Goal: Information Seeking & Learning: Learn about a topic

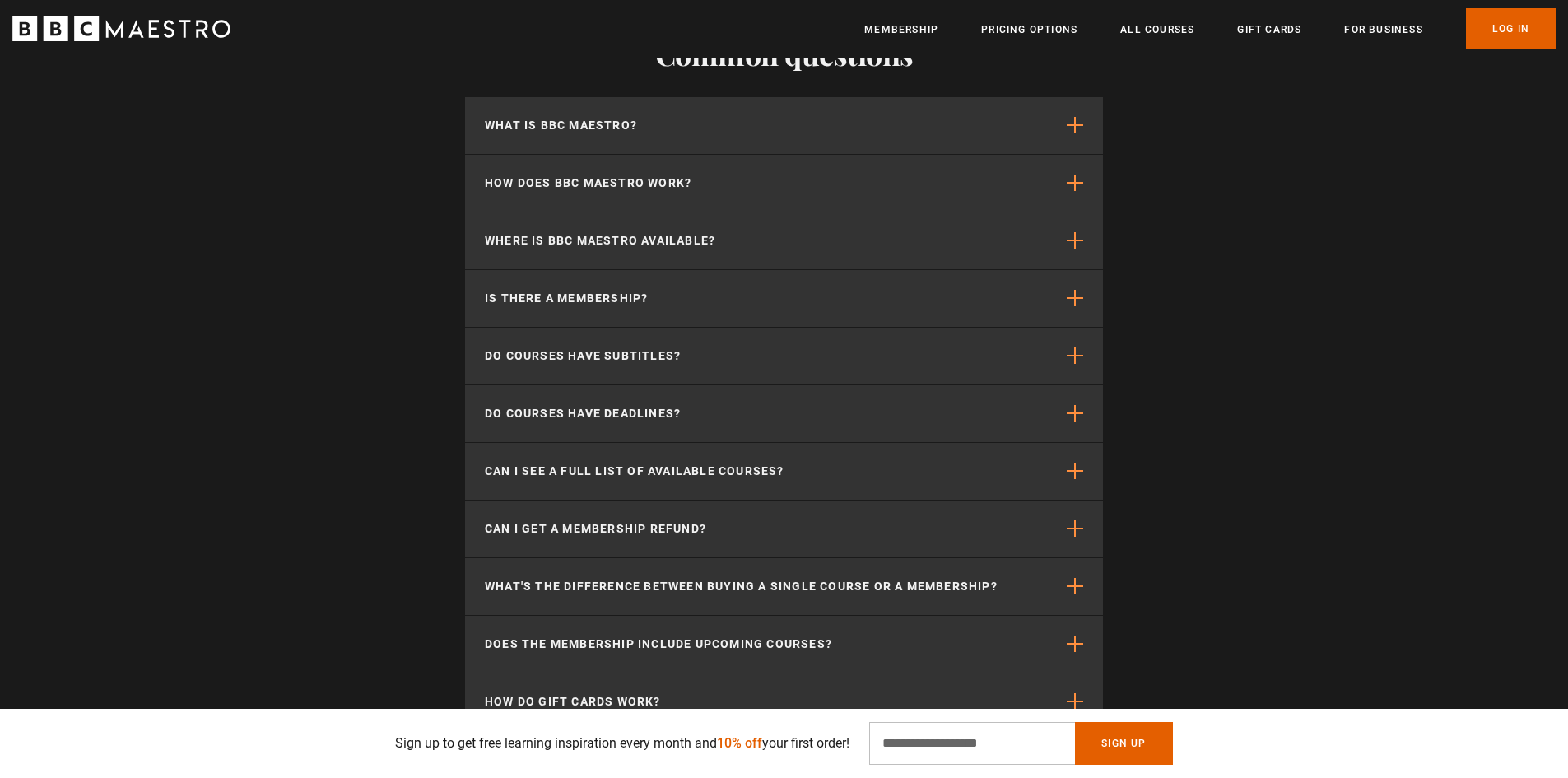
scroll to position [5658, 0]
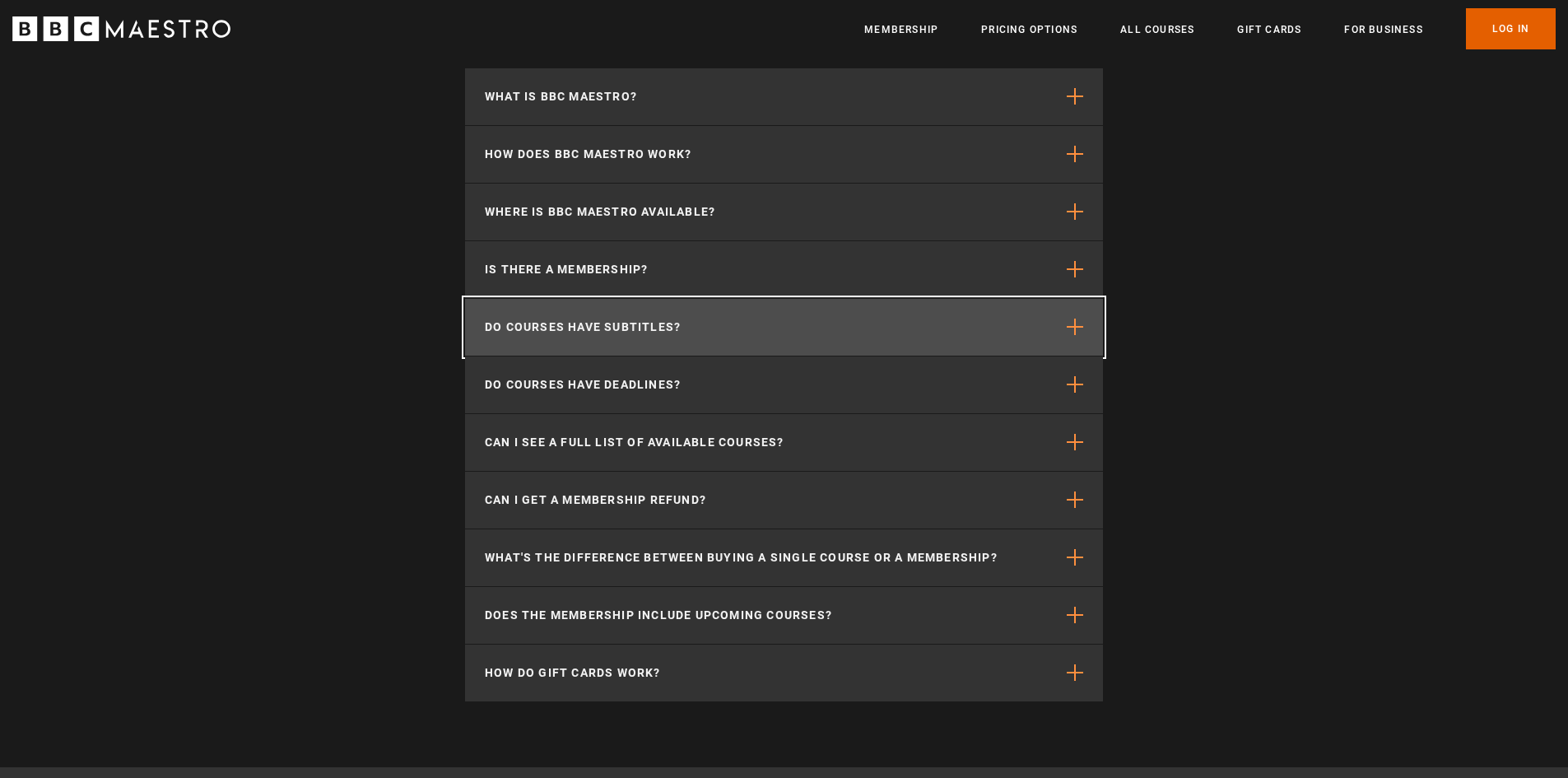
click at [537, 334] on p "Do courses have subtitles?" at bounding box center [583, 327] width 196 height 17
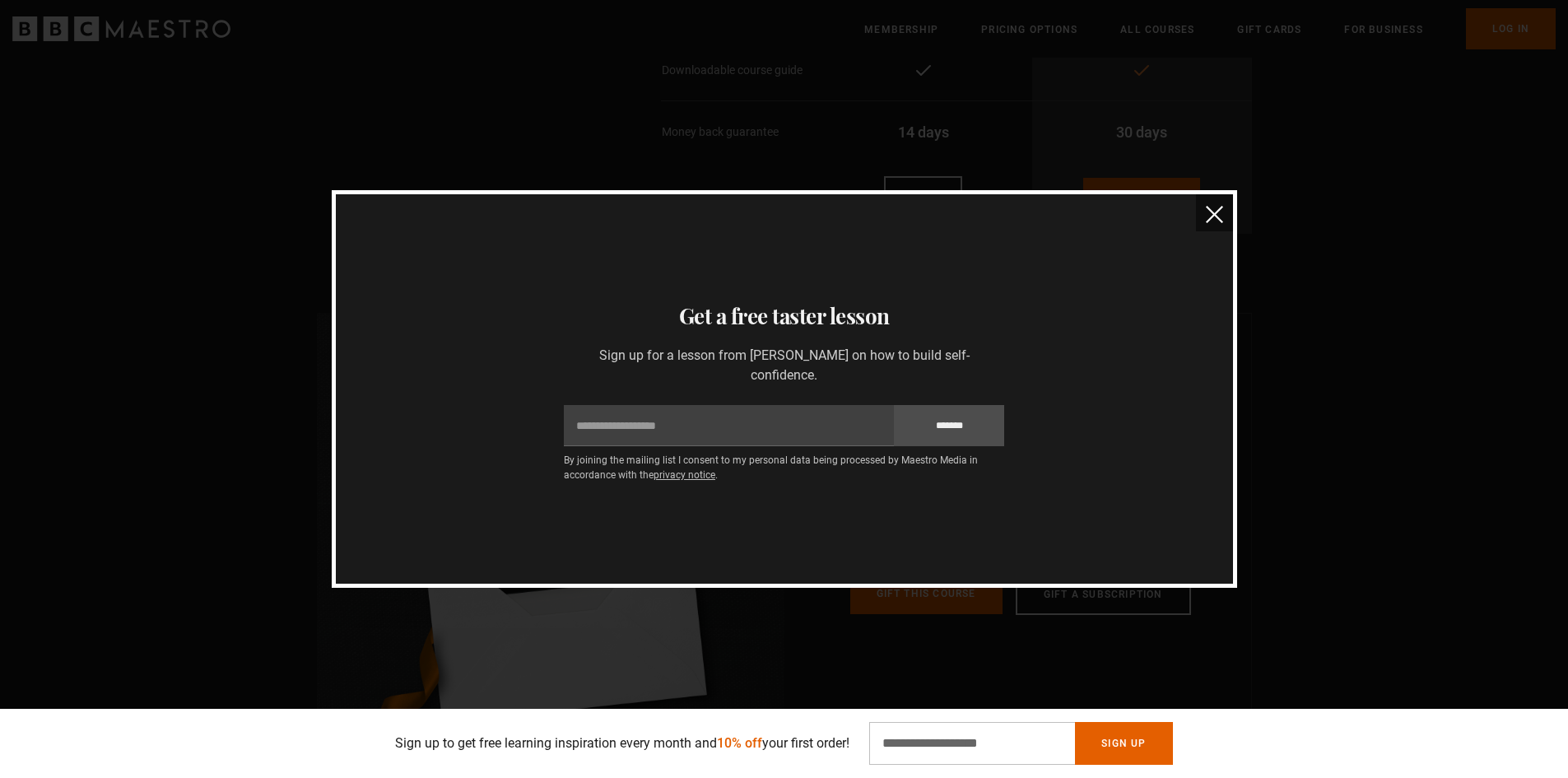
scroll to position [4177, 0]
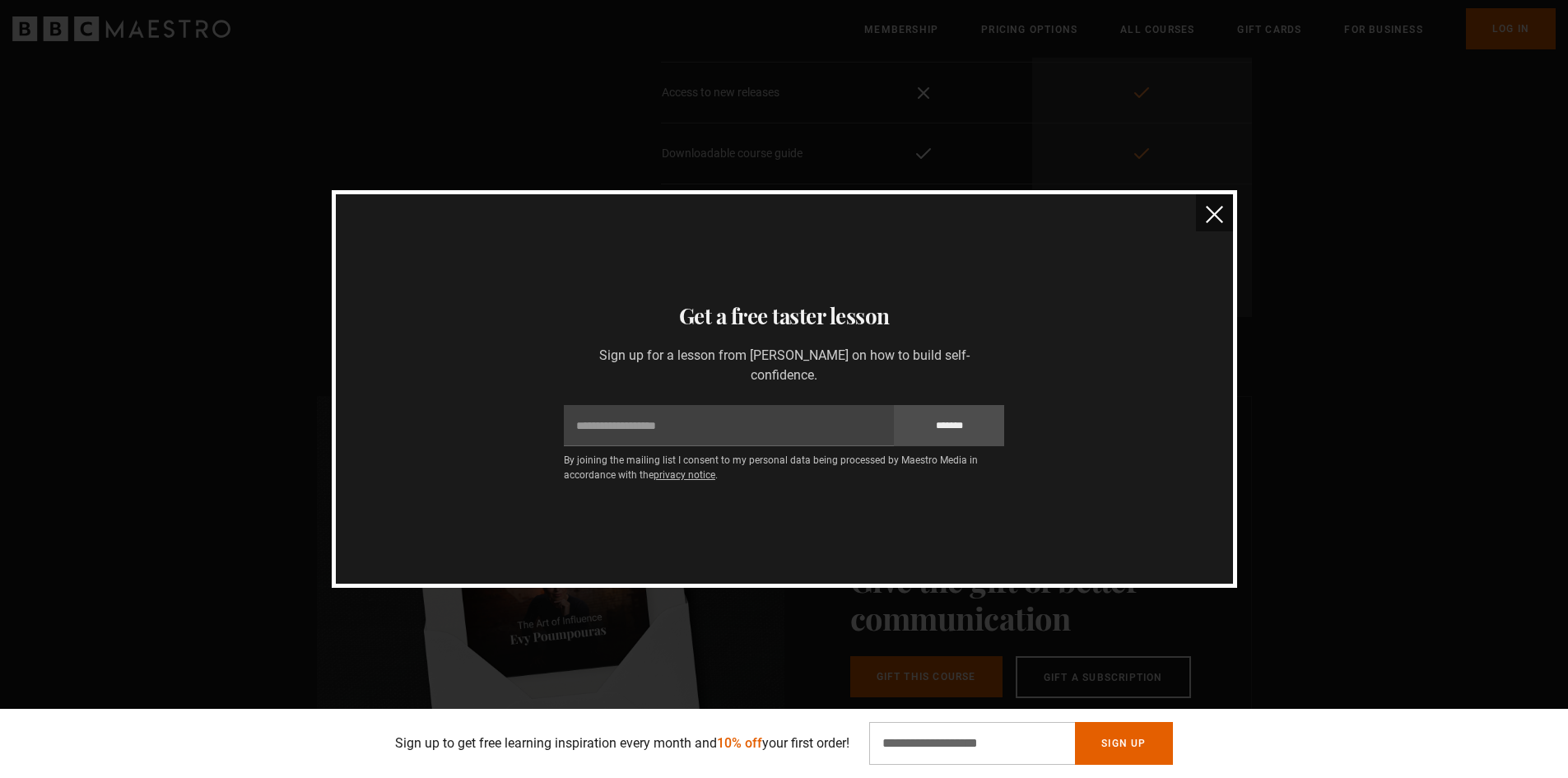
click at [1213, 218] on img "close" at bounding box center [1214, 214] width 17 height 17
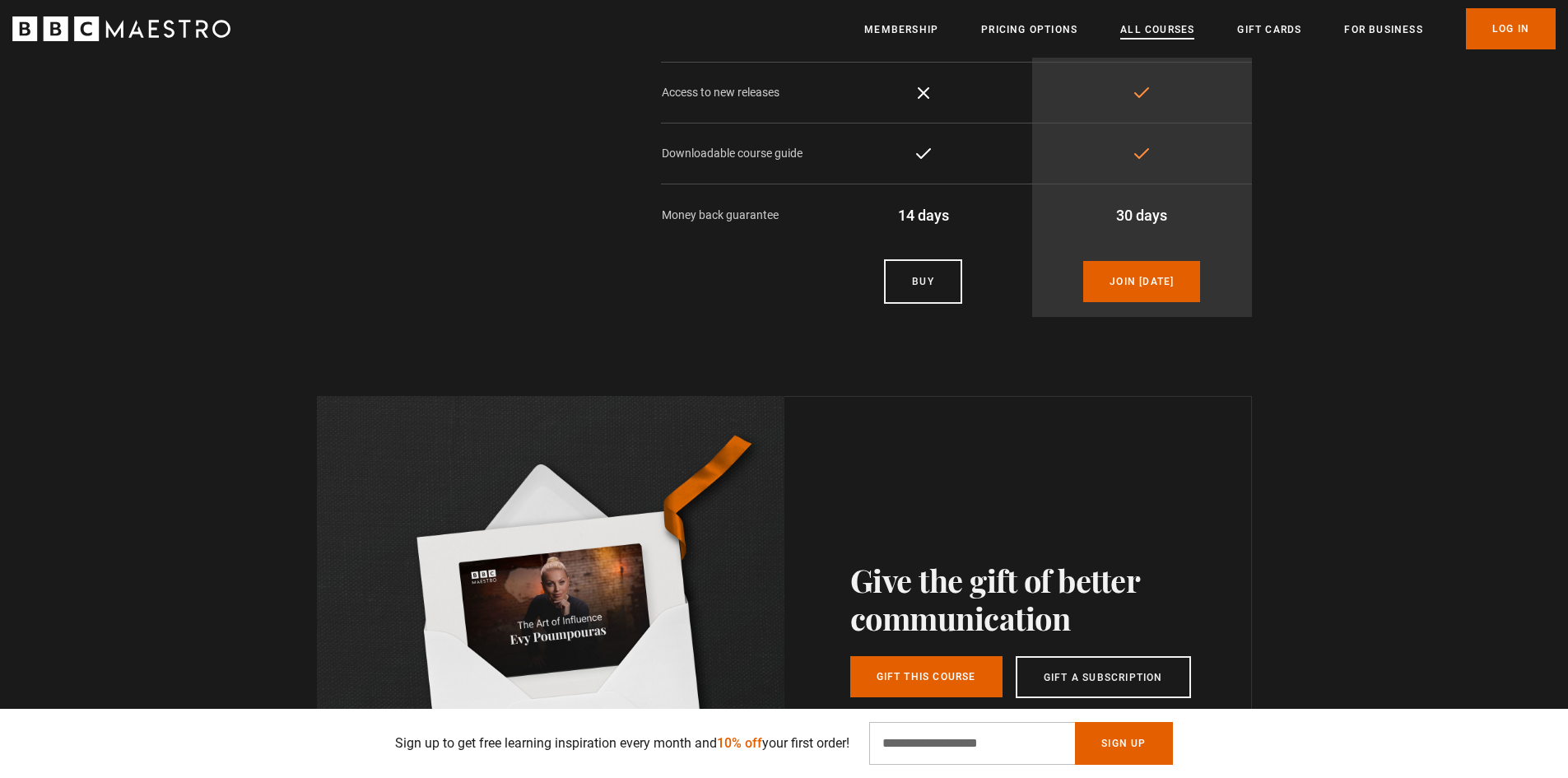
click at [1165, 34] on link "All Courses" at bounding box center [1156, 29] width 74 height 16
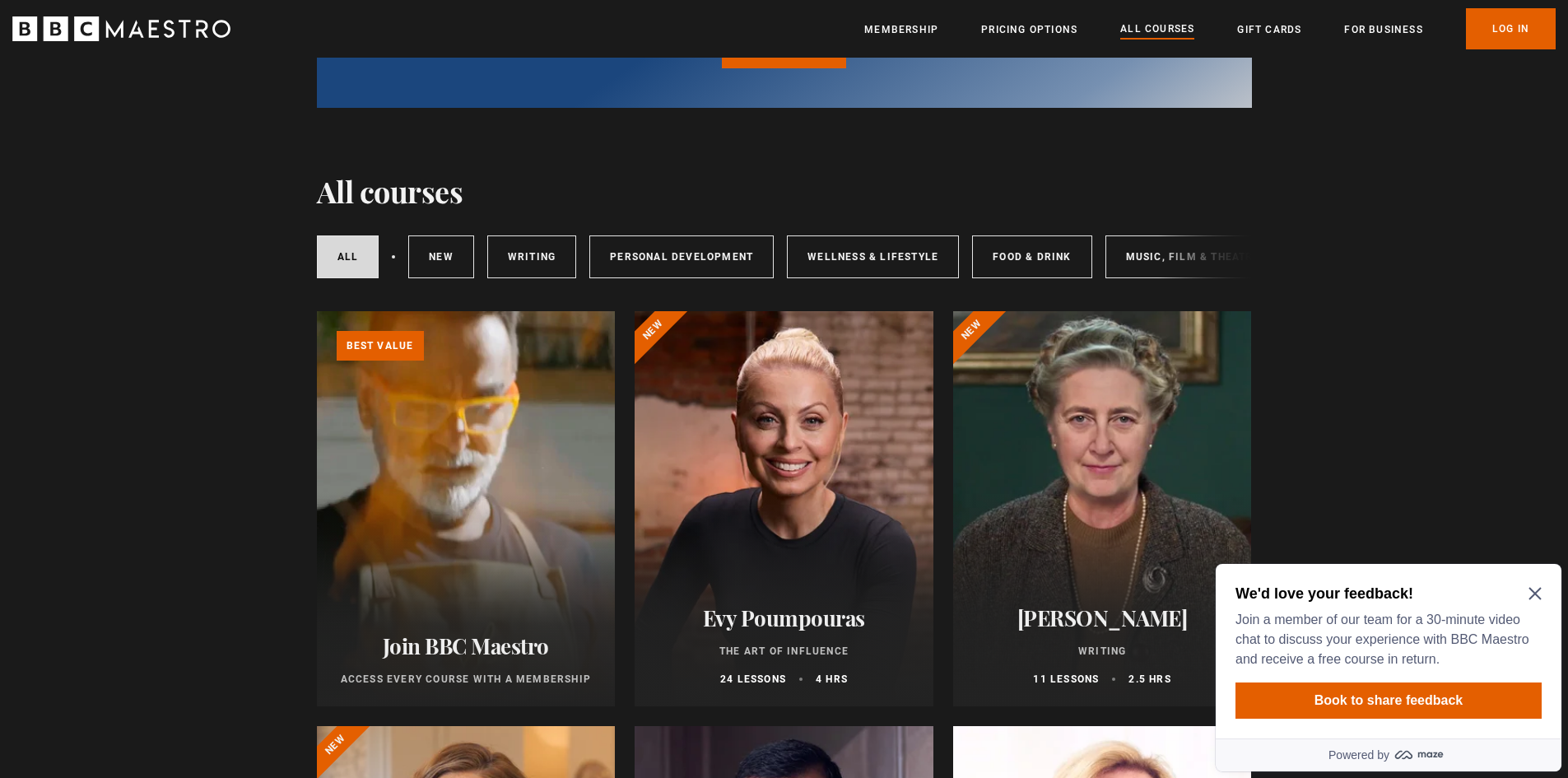
scroll to position [214, 0]
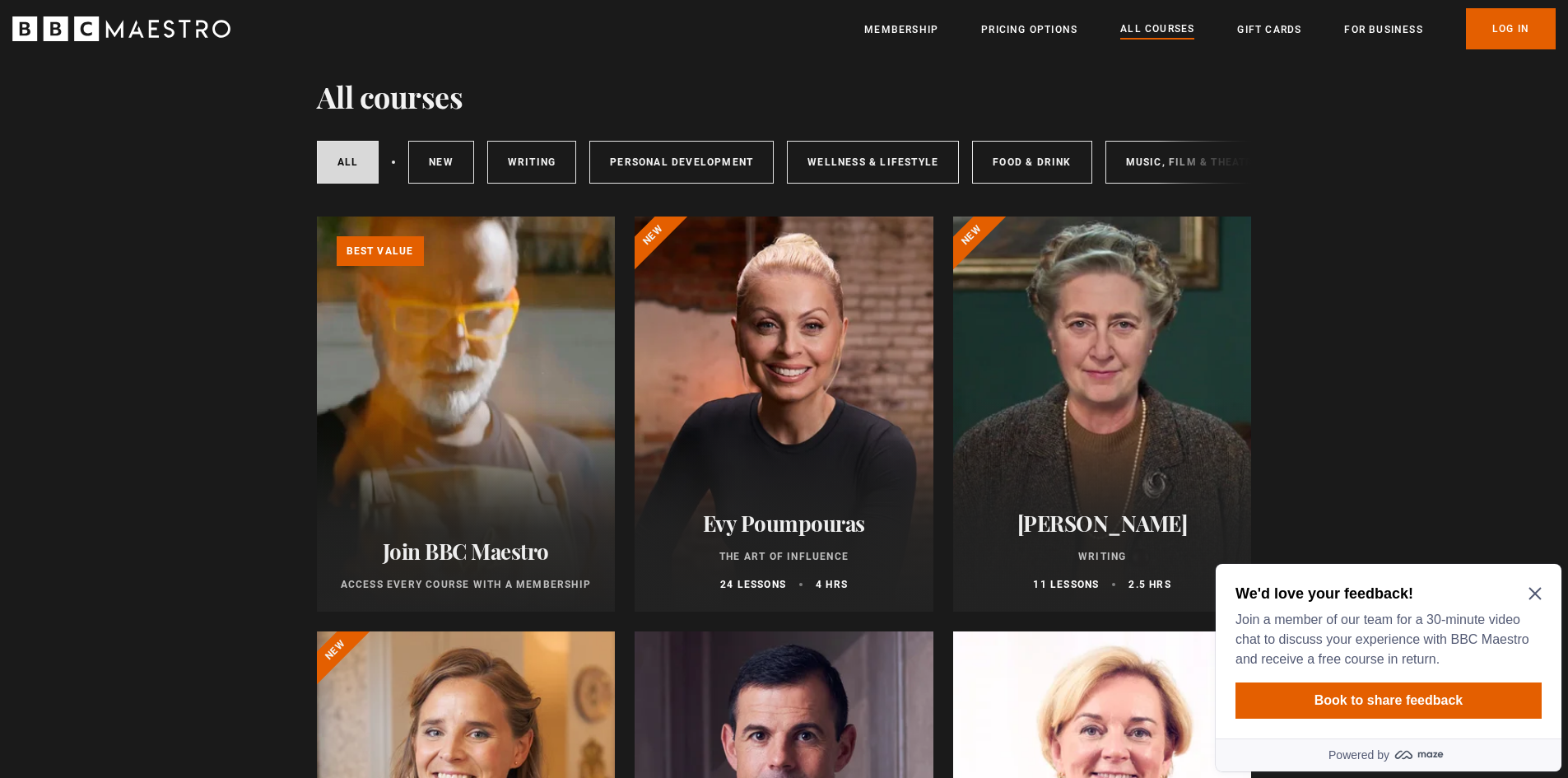
drag, startPoint x: 132, startPoint y: 517, endPoint x: 137, endPoint y: 538, distance: 21.6
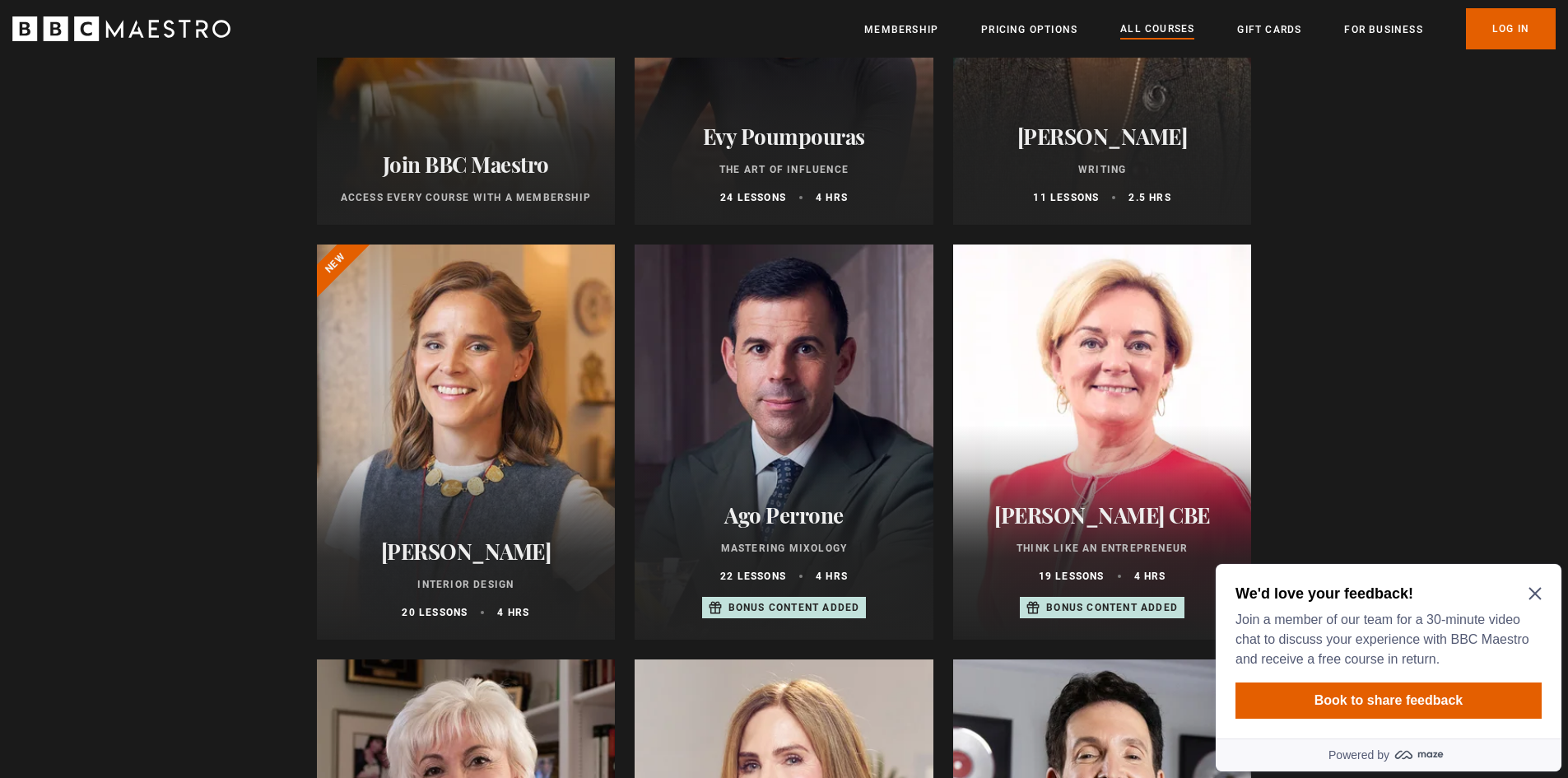
scroll to position [715, 0]
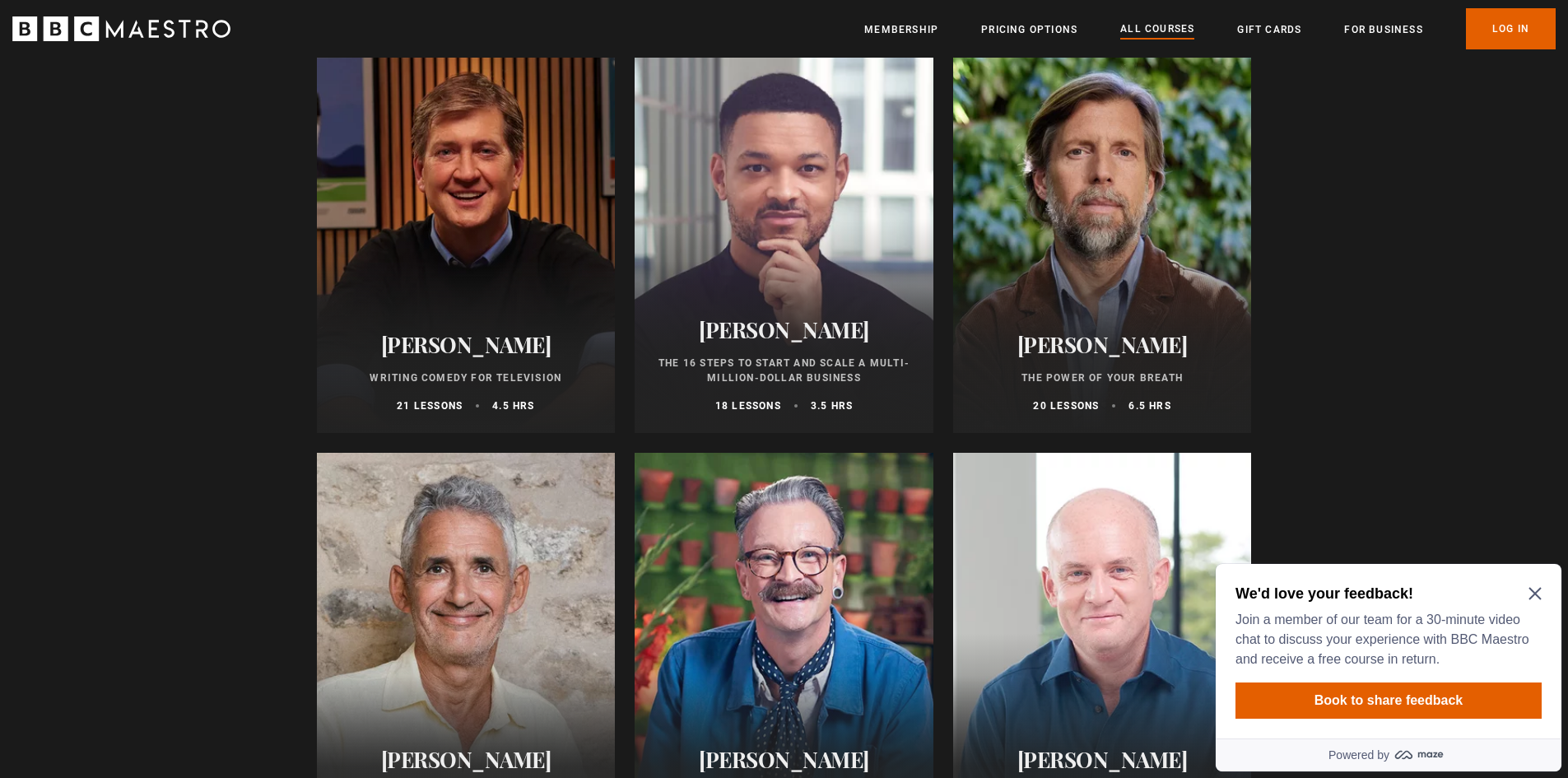
drag, startPoint x: 192, startPoint y: 416, endPoint x: 204, endPoint y: 531, distance: 115.6
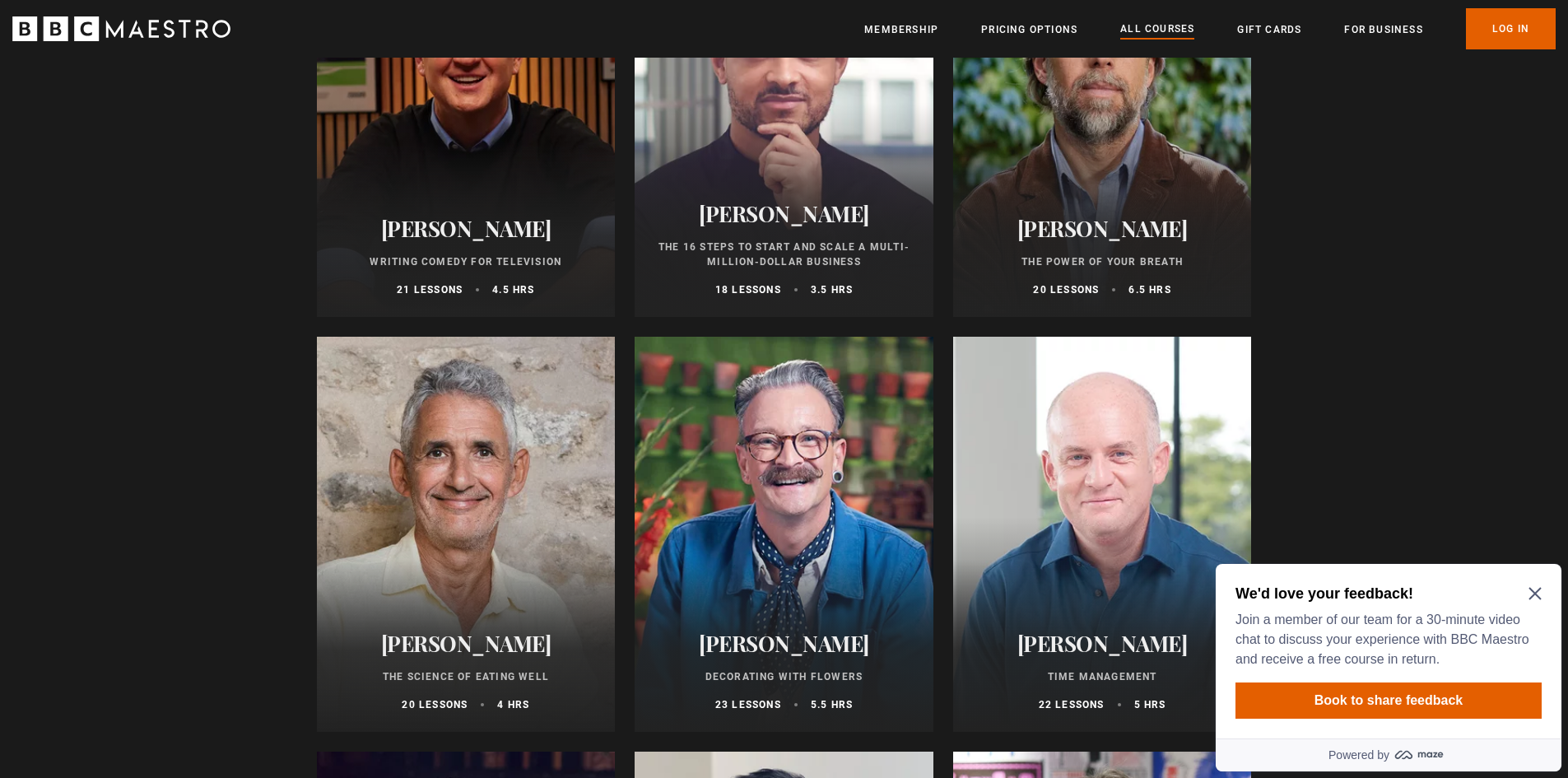
click at [1534, 600] on icon "Close Maze Prompt" at bounding box center [1534, 593] width 13 height 13
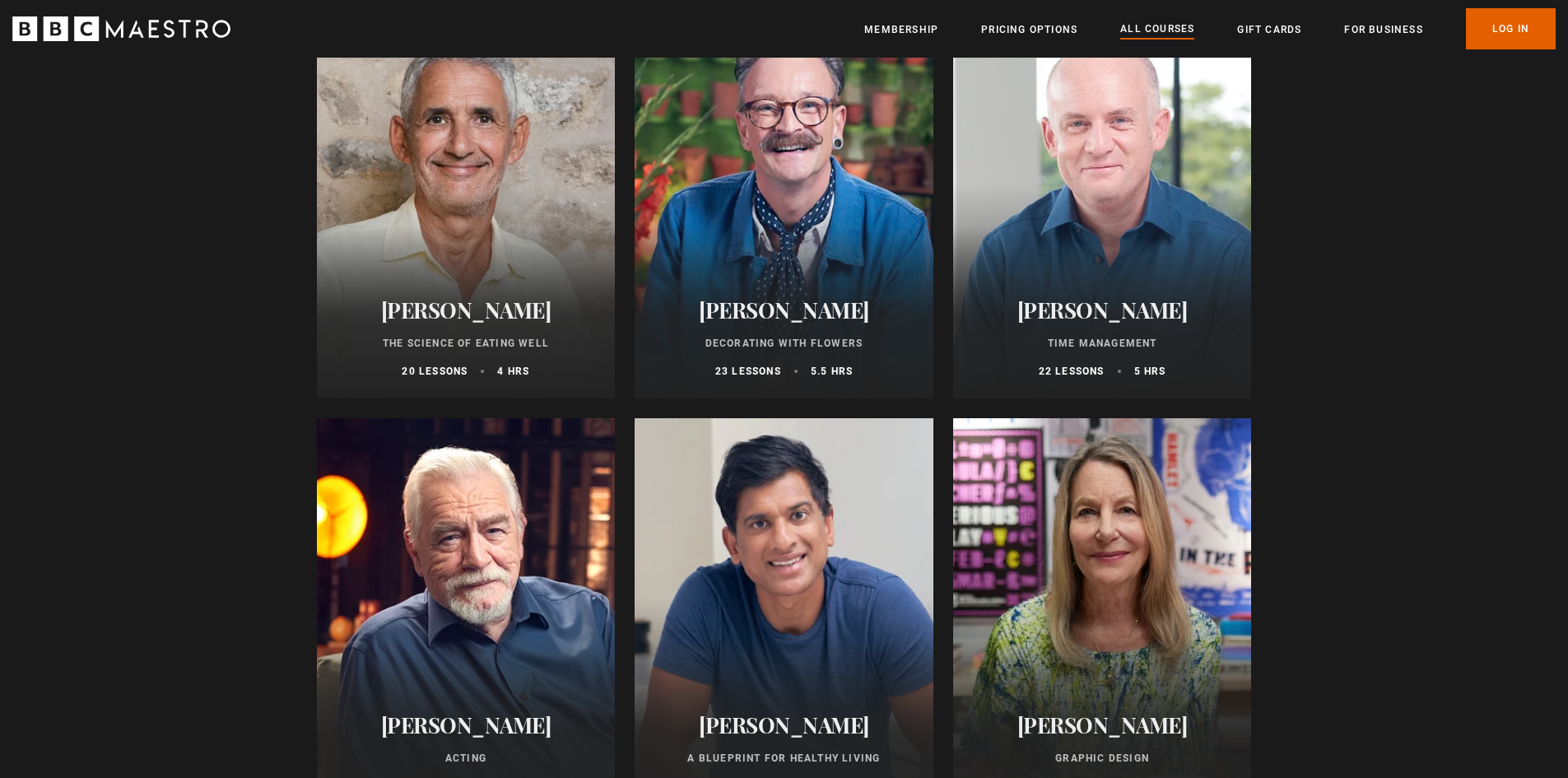
drag, startPoint x: 153, startPoint y: 337, endPoint x: 159, endPoint y: 432, distance: 95.2
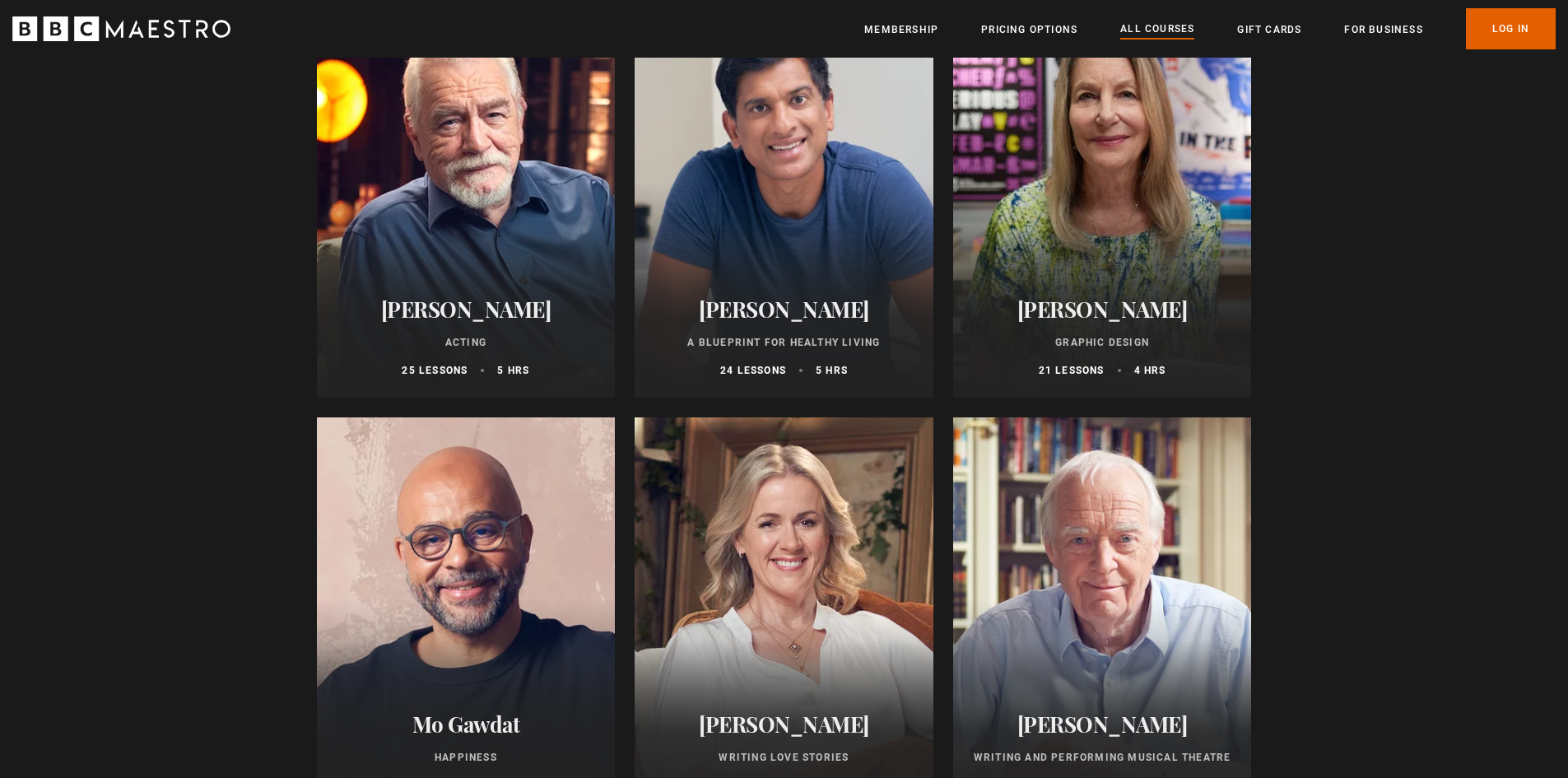
scroll to position [3239, 0]
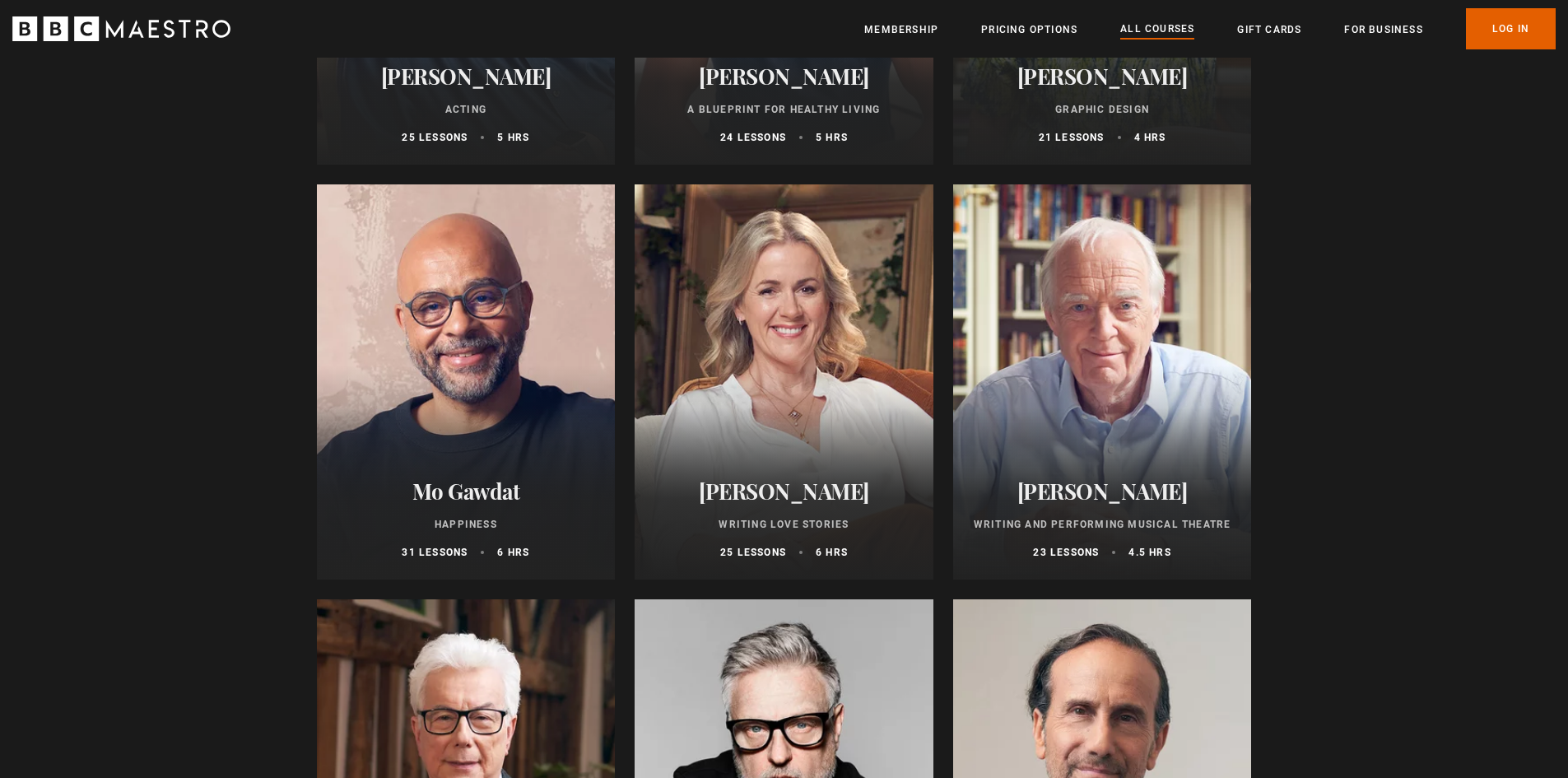
drag, startPoint x: 165, startPoint y: 413, endPoint x: 167, endPoint y: 507, distance: 94.0
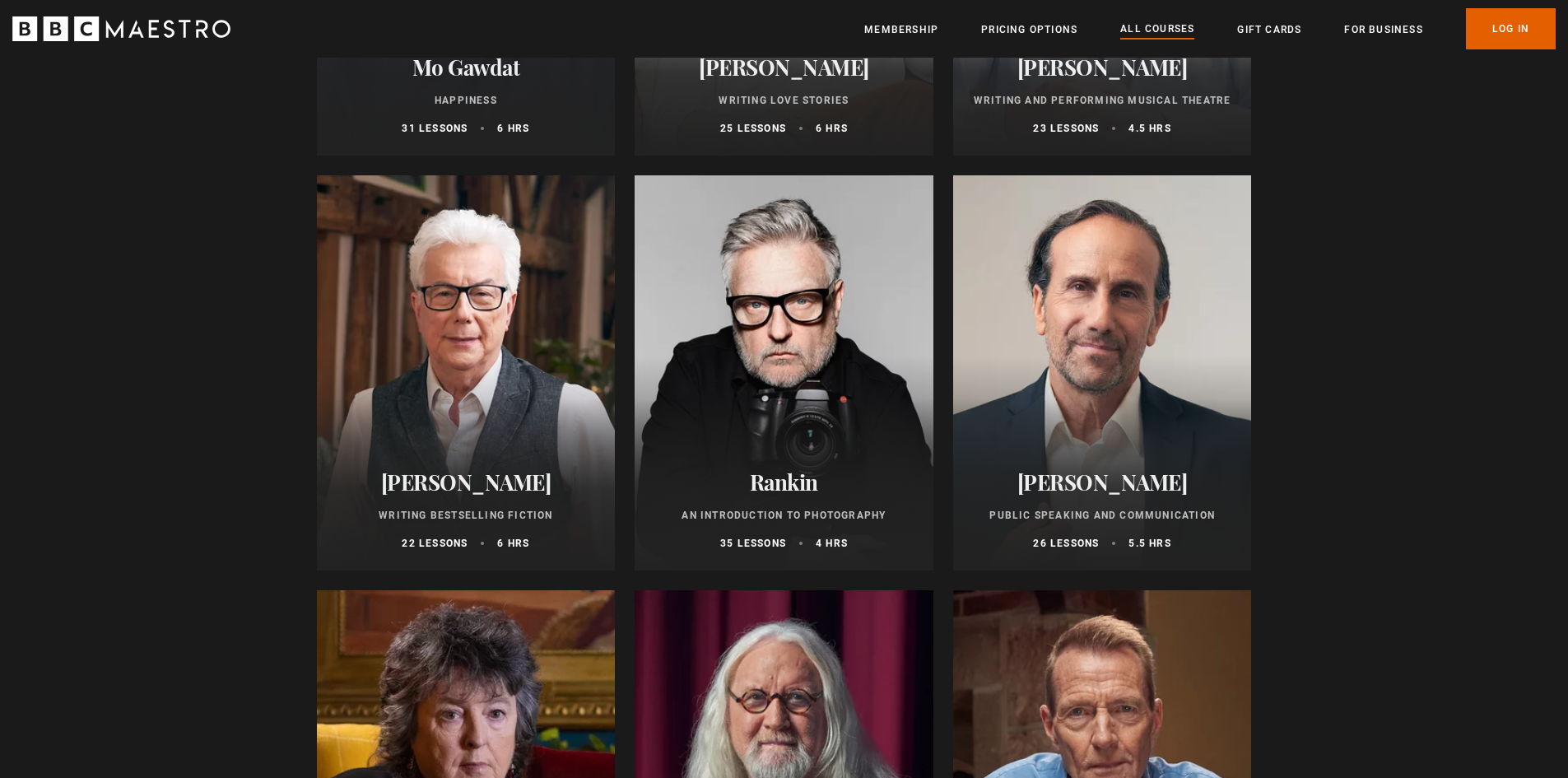
drag, startPoint x: 169, startPoint y: 485, endPoint x: 170, endPoint y: 535, distance: 50.0
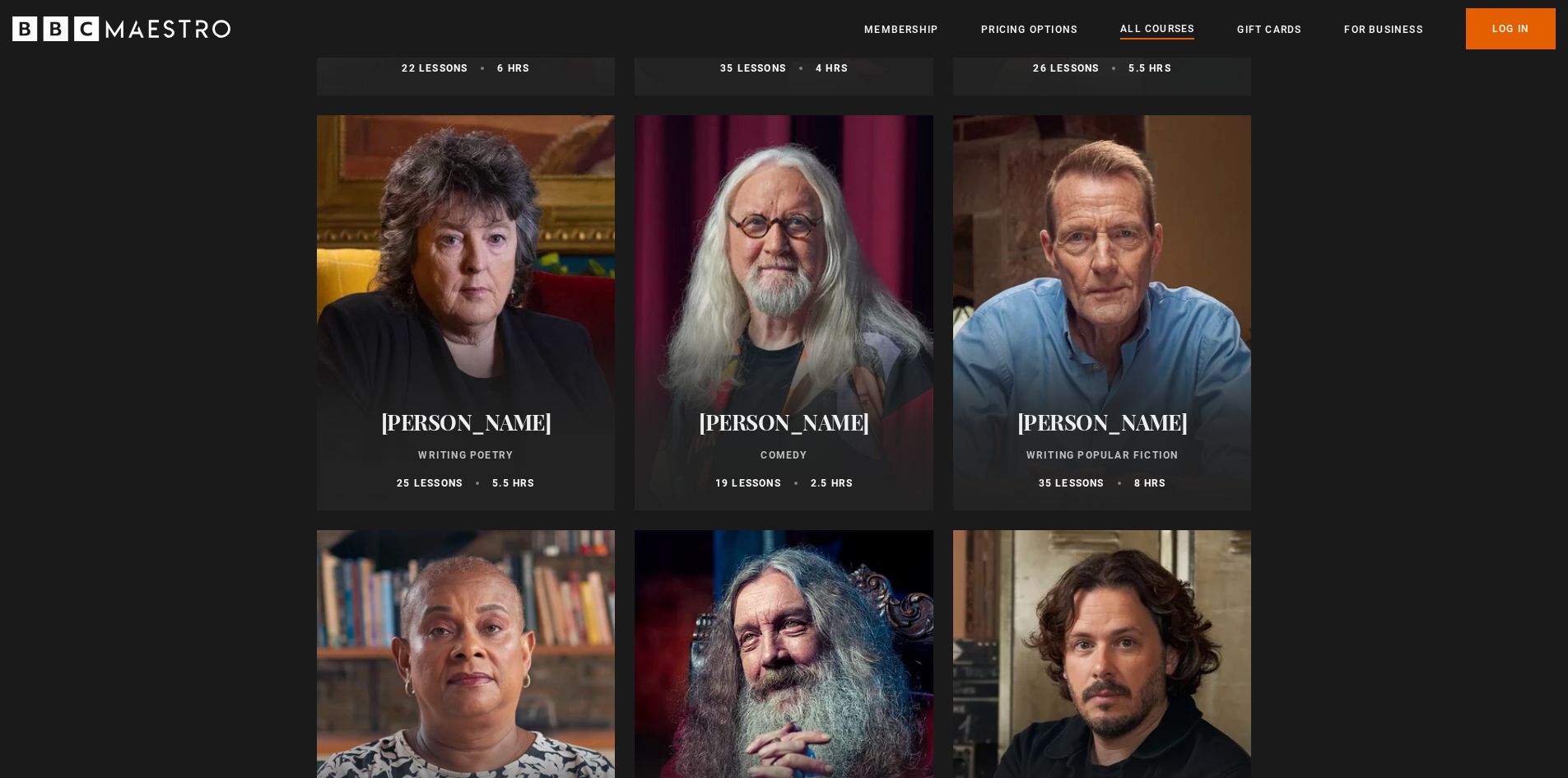
drag, startPoint x: 163, startPoint y: 480, endPoint x: 161, endPoint y: 511, distance: 31.1
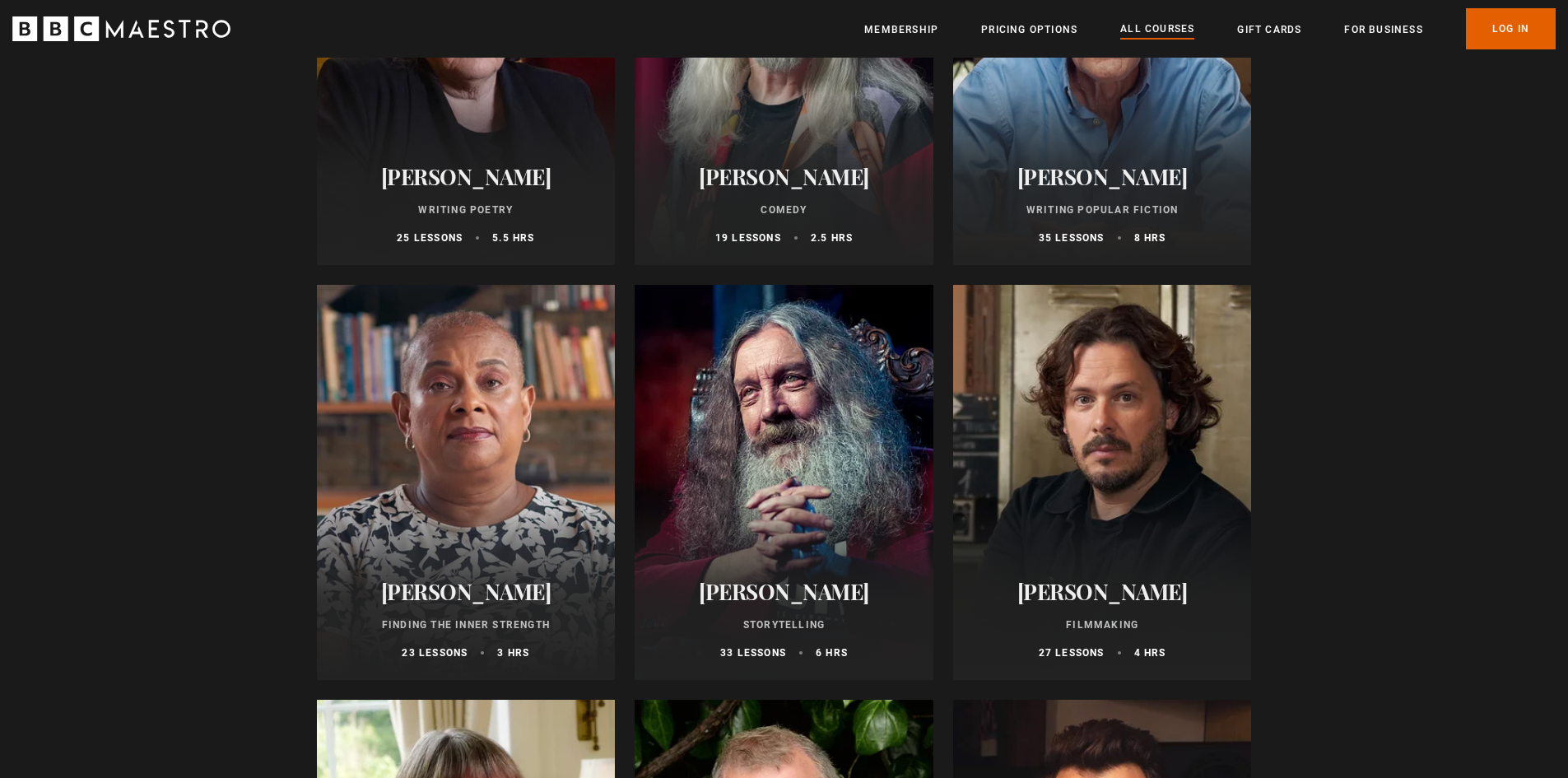
drag, startPoint x: 162, startPoint y: 436, endPoint x: 162, endPoint y: 487, distance: 51.0
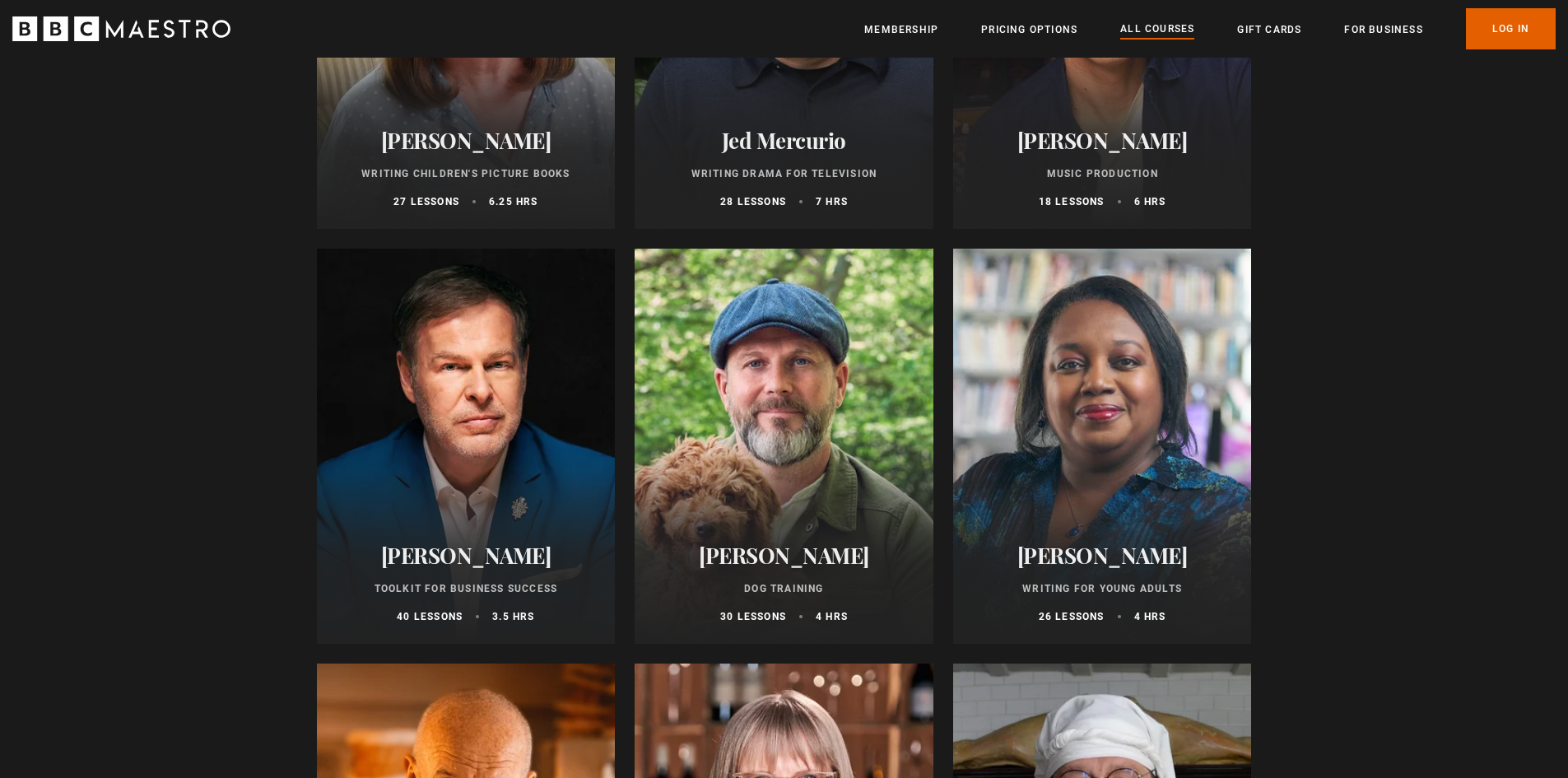
scroll to position [5266, 0]
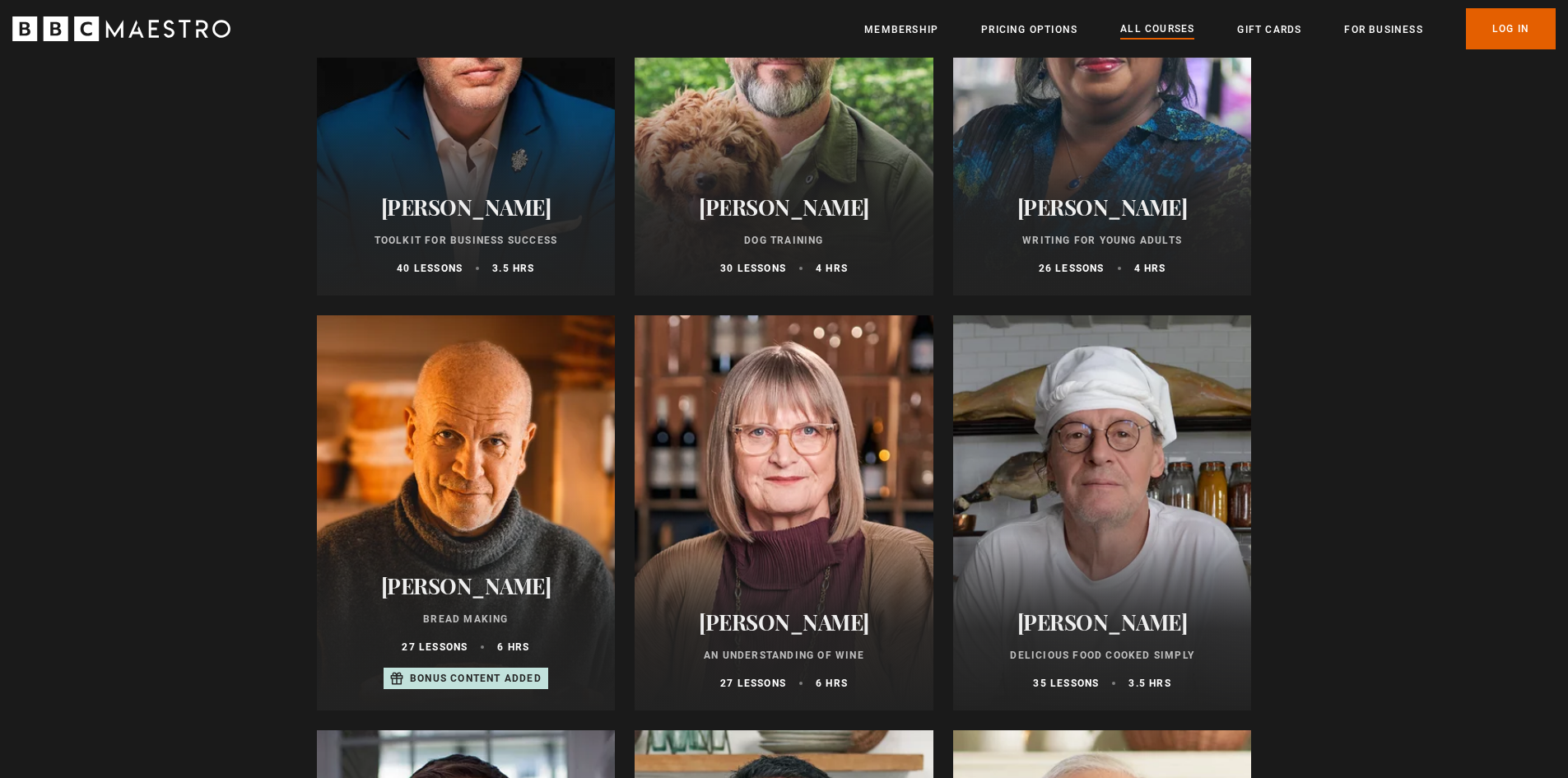
drag, startPoint x: 185, startPoint y: 481, endPoint x: 185, endPoint y: 496, distance: 15.0
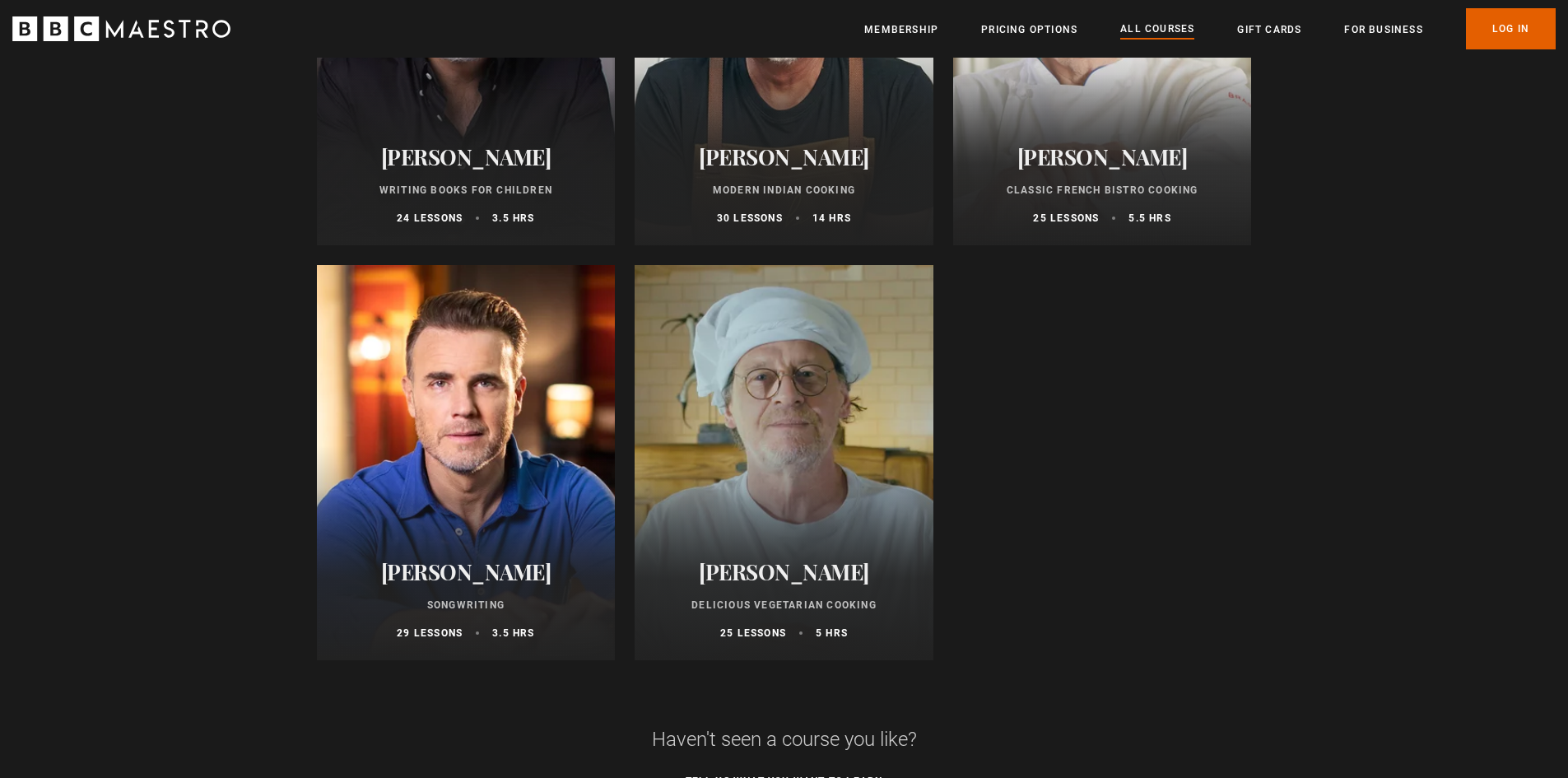
scroll to position [6590, 0]
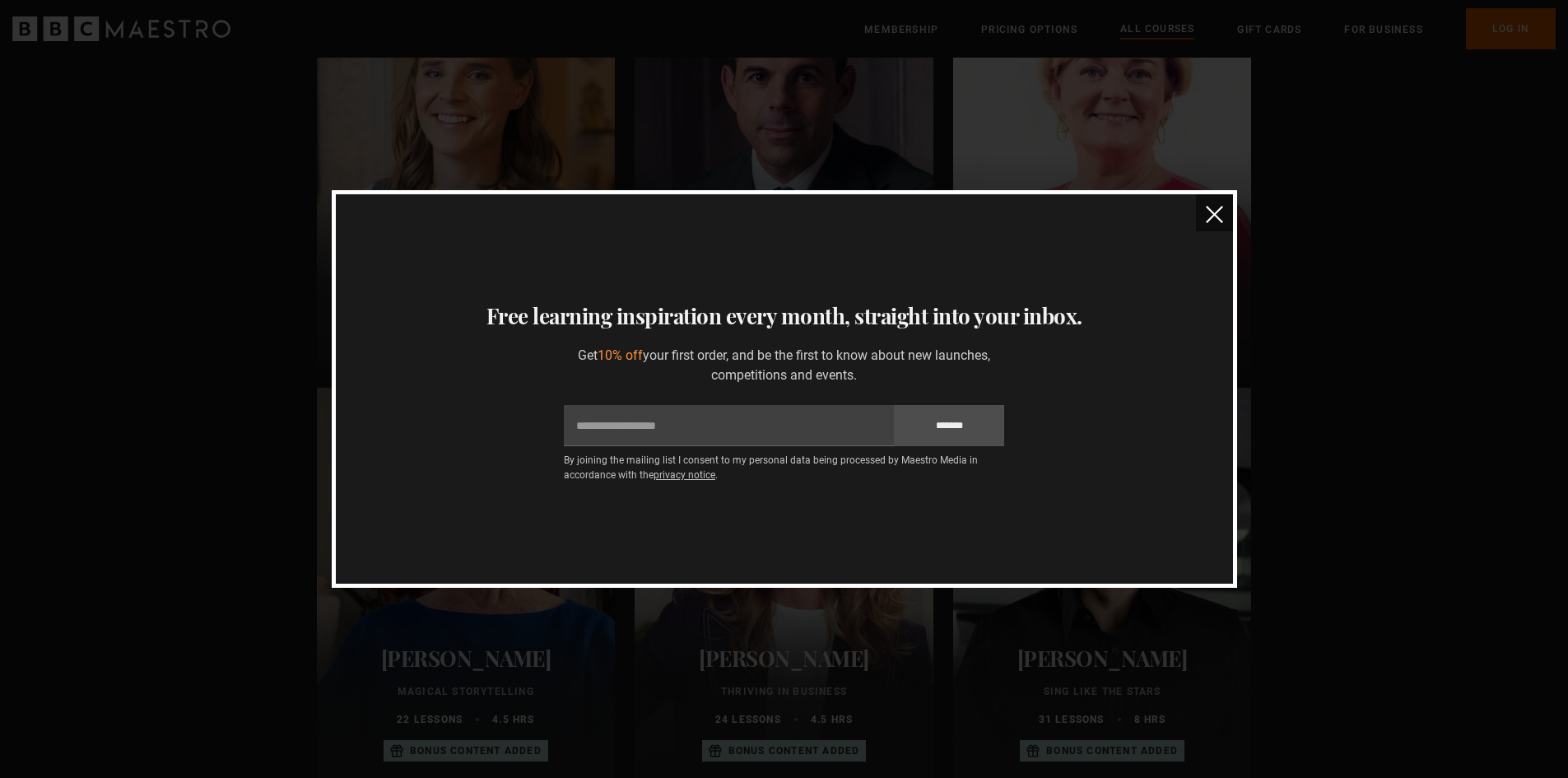
drag, startPoint x: 169, startPoint y: 481, endPoint x: 210, endPoint y: 219, distance: 265.2
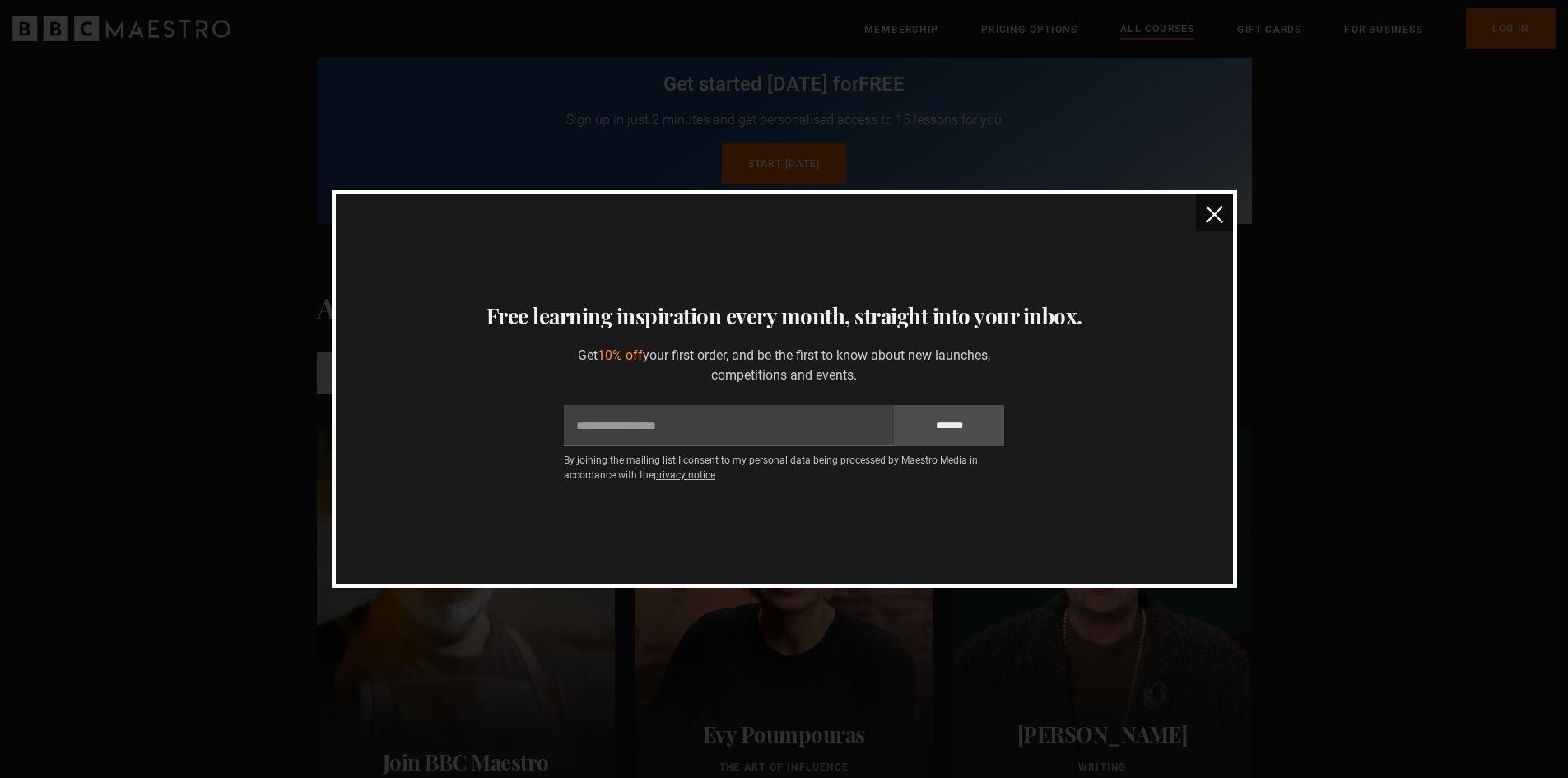
click at [1222, 213] on img "close" at bounding box center [1214, 214] width 17 height 17
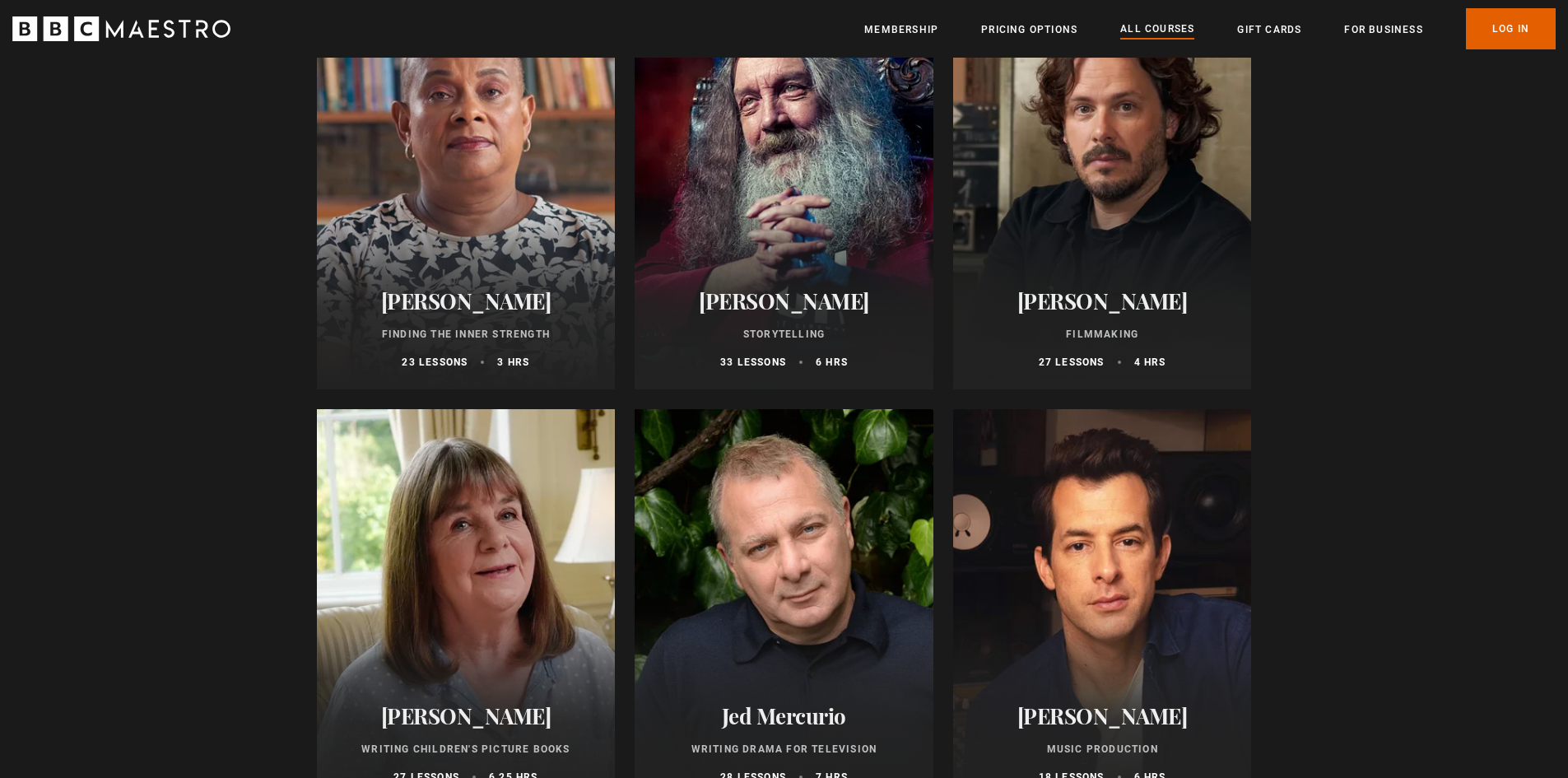
scroll to position [4676, 0]
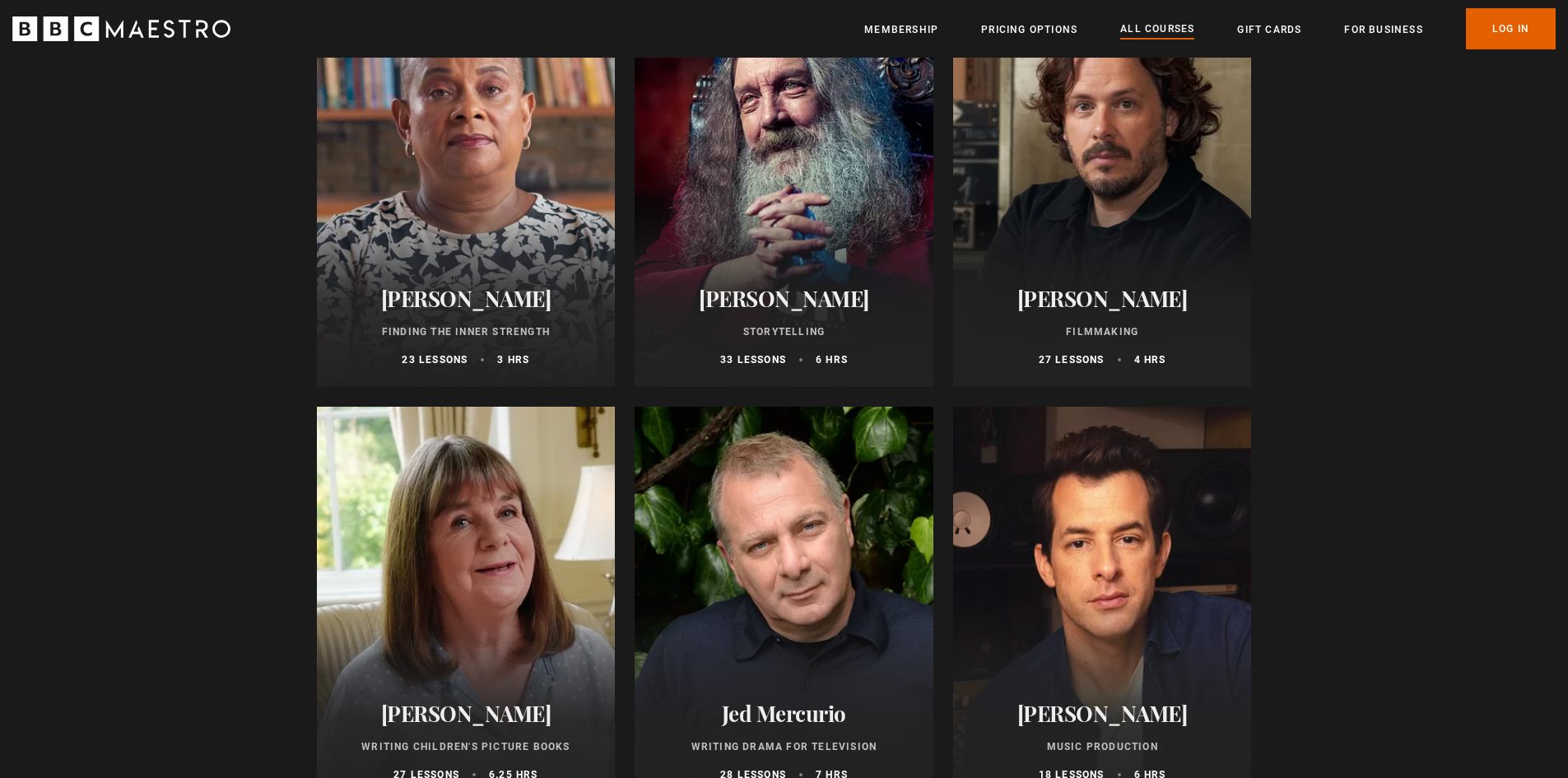
drag, startPoint x: 182, startPoint y: 417, endPoint x: 184, endPoint y: 437, distance: 20.1
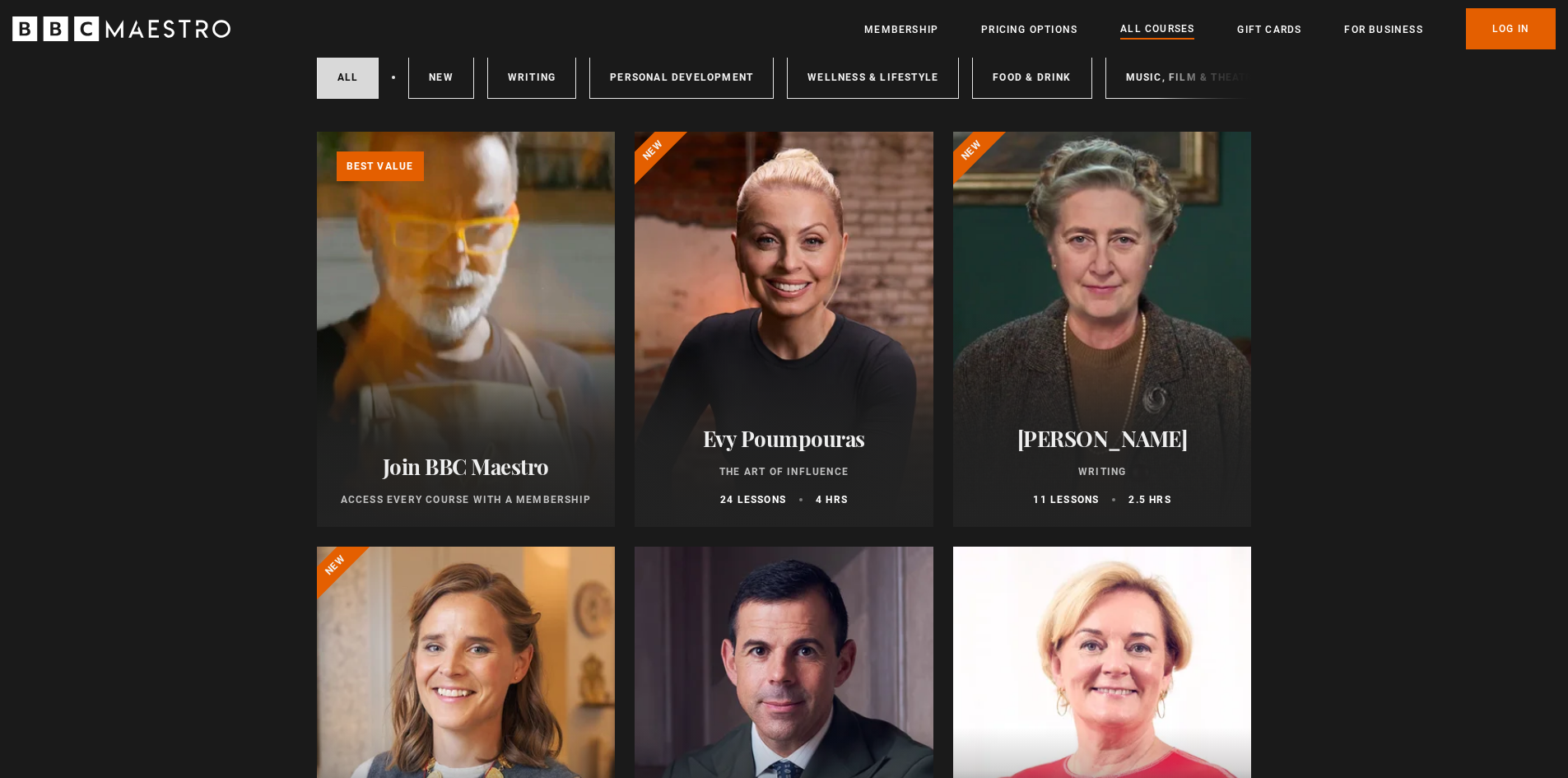
scroll to position [0, 0]
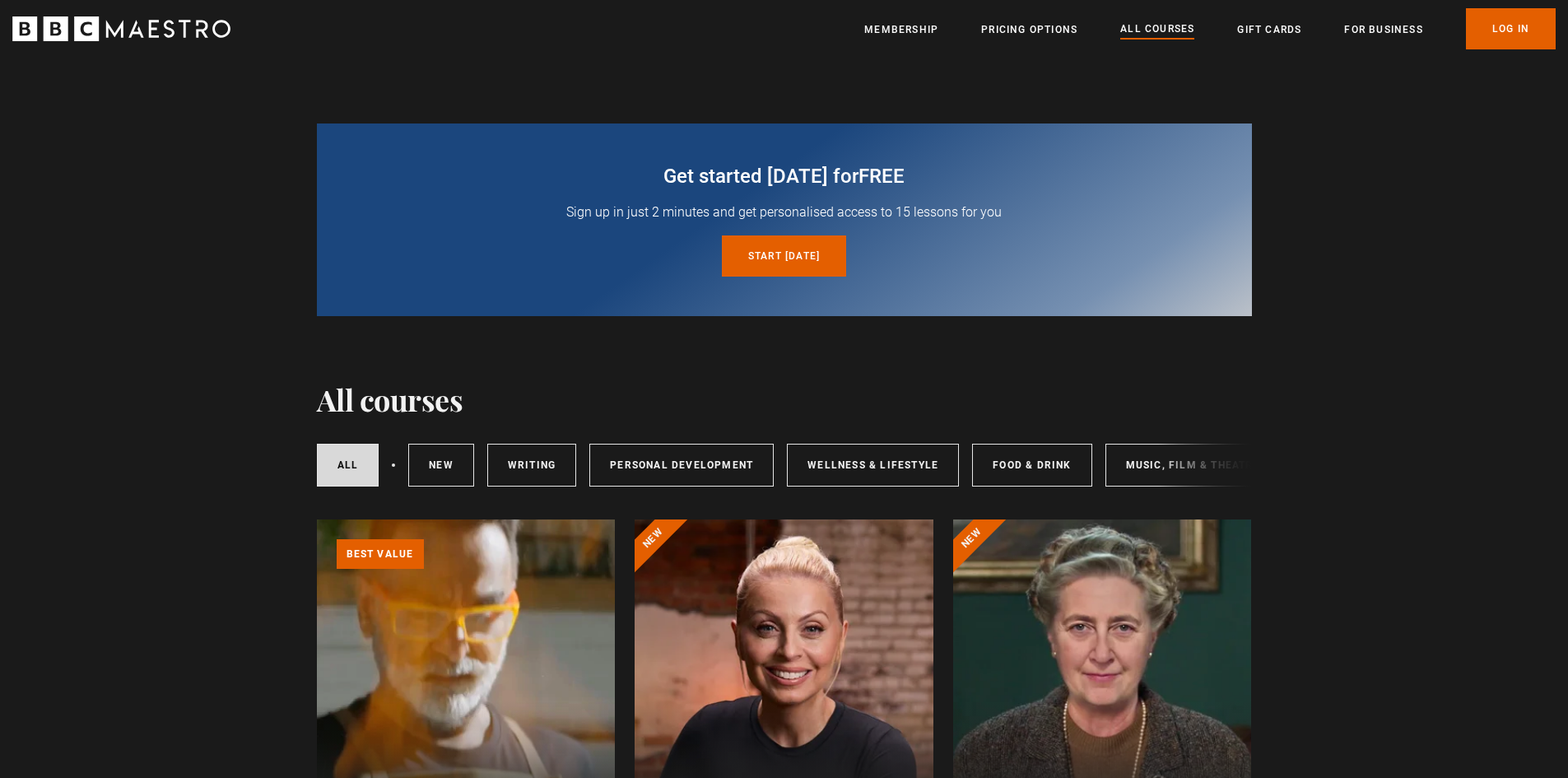
drag, startPoint x: 184, startPoint y: 429, endPoint x: 190, endPoint y: 270, distance: 159.1
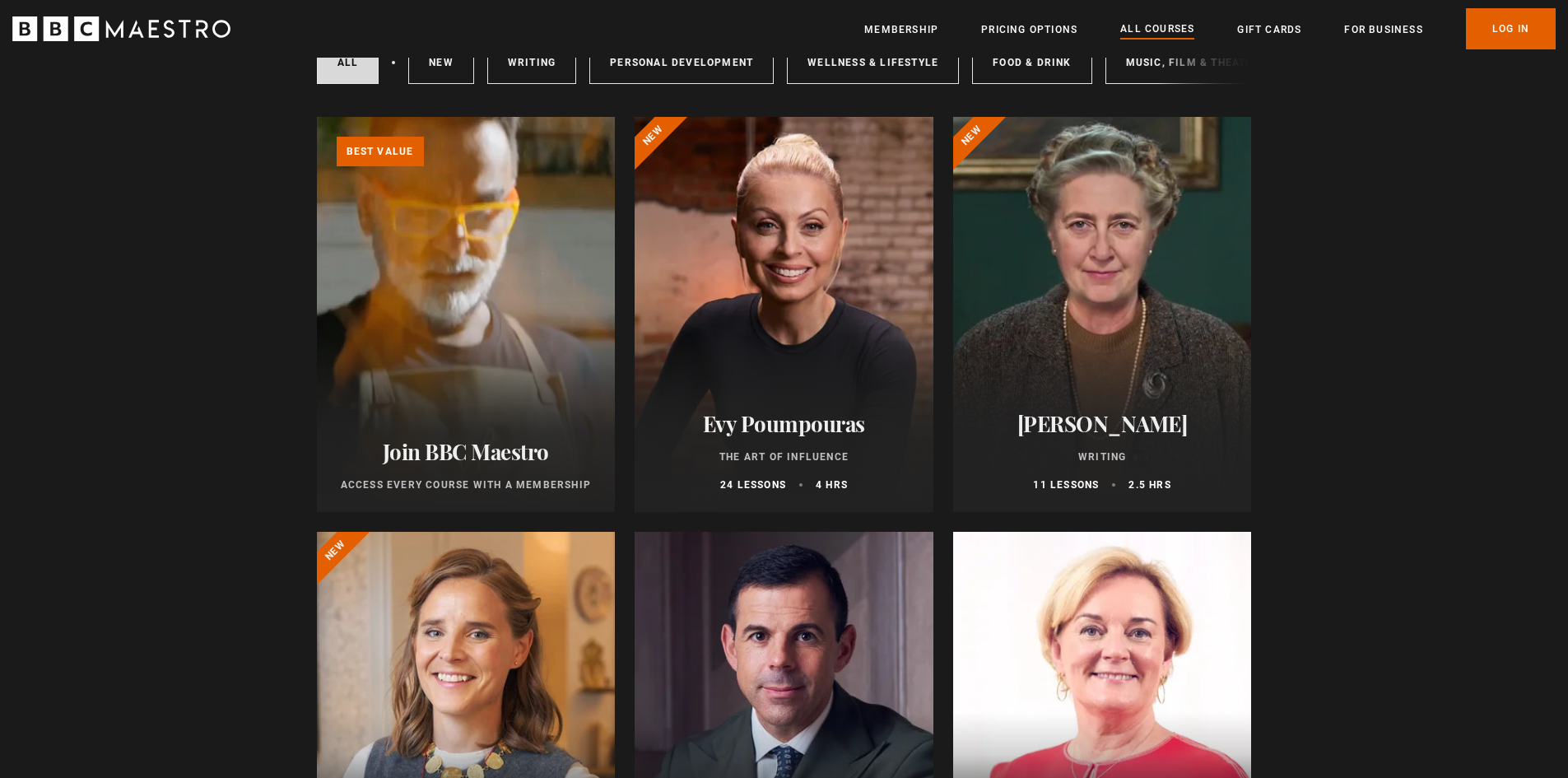
drag, startPoint x: 190, startPoint y: 270, endPoint x: 193, endPoint y: 292, distance: 22.2
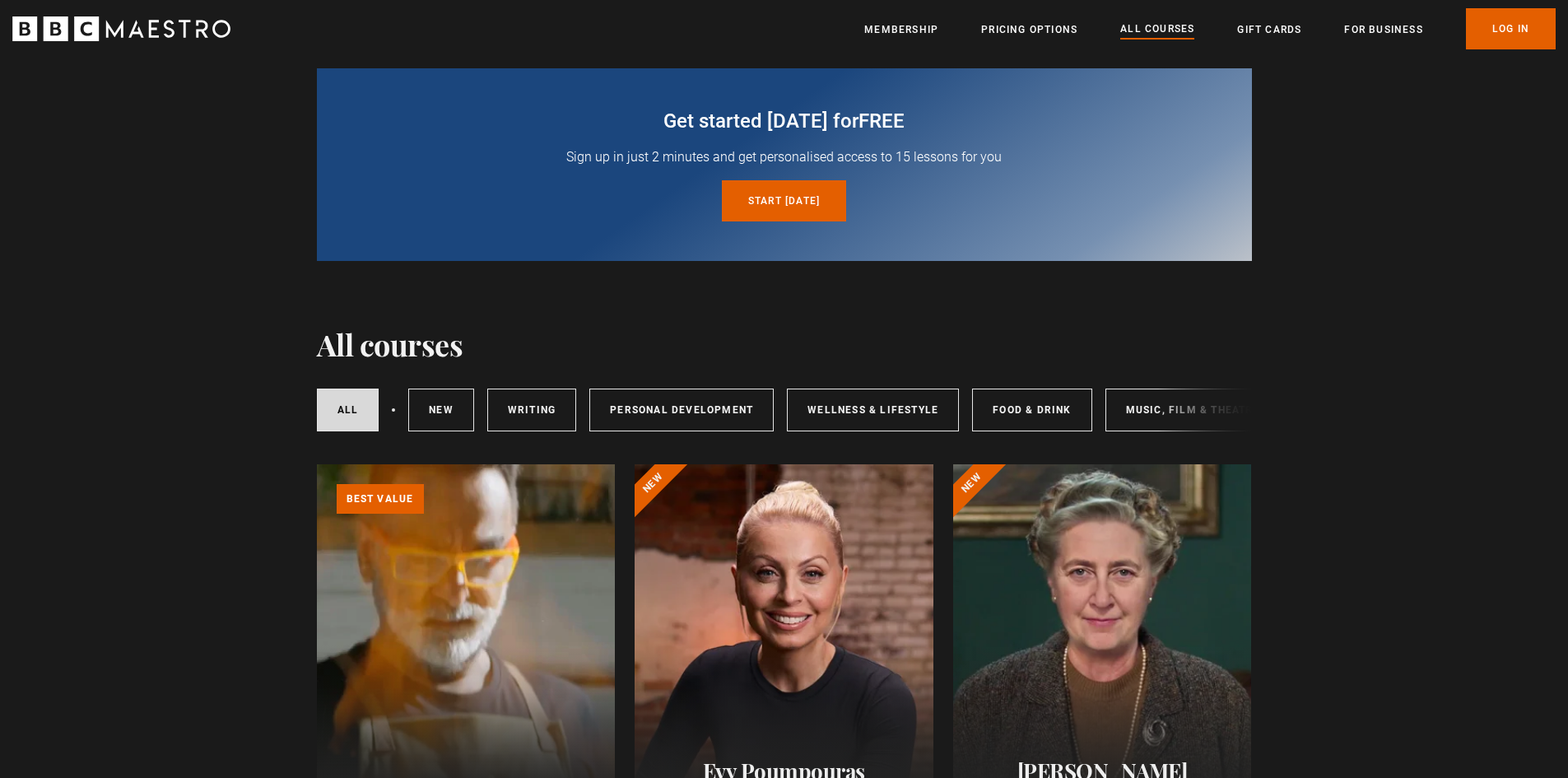
drag, startPoint x: 193, startPoint y: 292, endPoint x: 194, endPoint y: 312, distance: 20.0
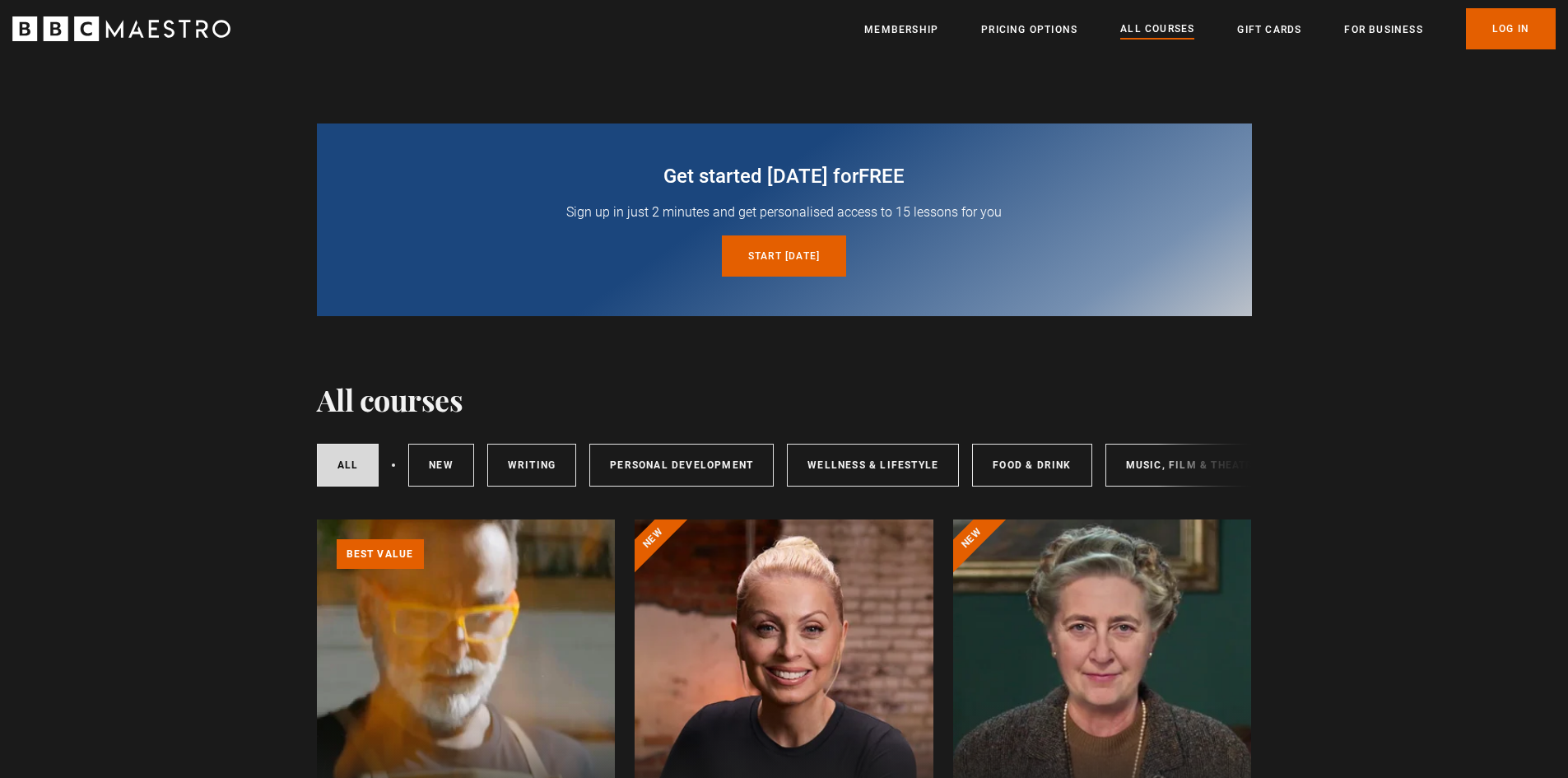
drag, startPoint x: 205, startPoint y: 546, endPoint x: 226, endPoint y: 315, distance: 232.0
